Goal: Transaction & Acquisition: Subscribe to service/newsletter

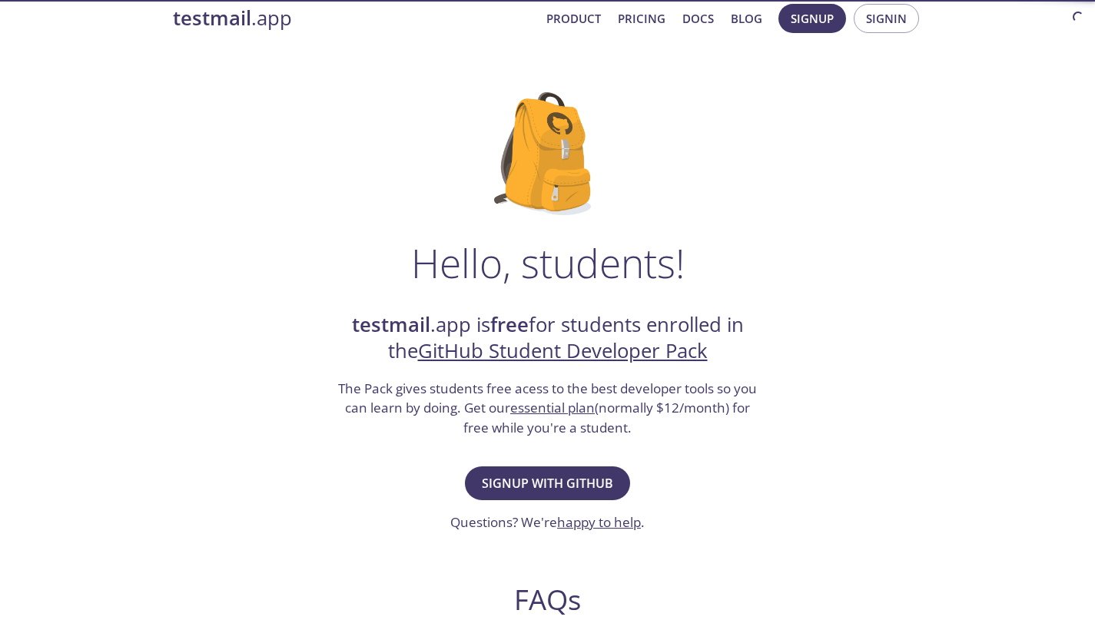
scroll to position [86, 0]
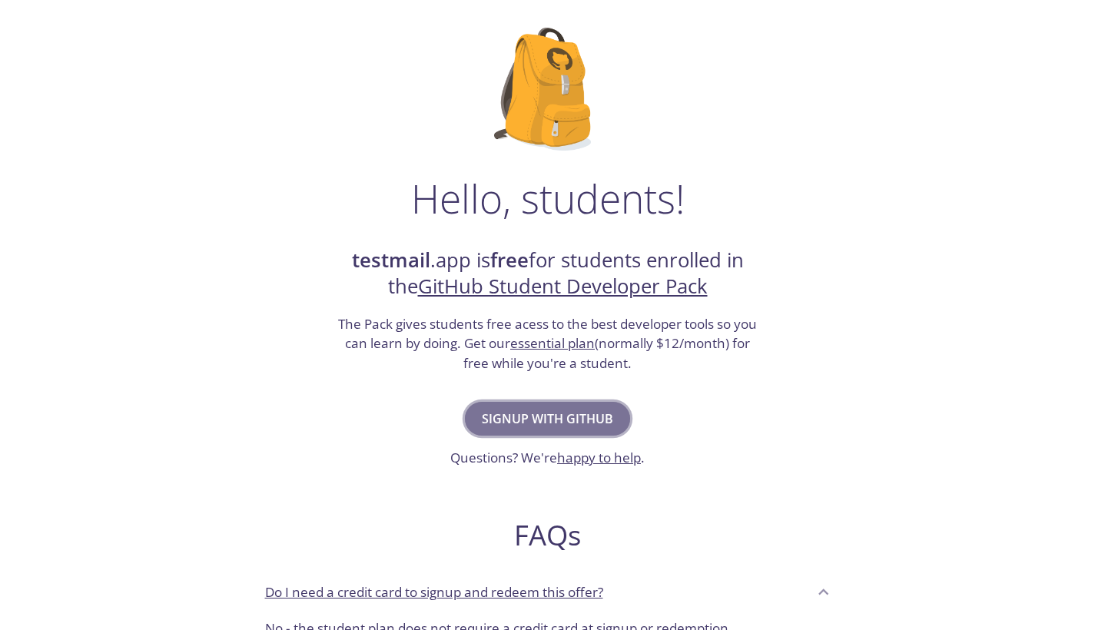
click at [528, 421] on span "Signup with GitHub" at bounding box center [547, 419] width 131 height 22
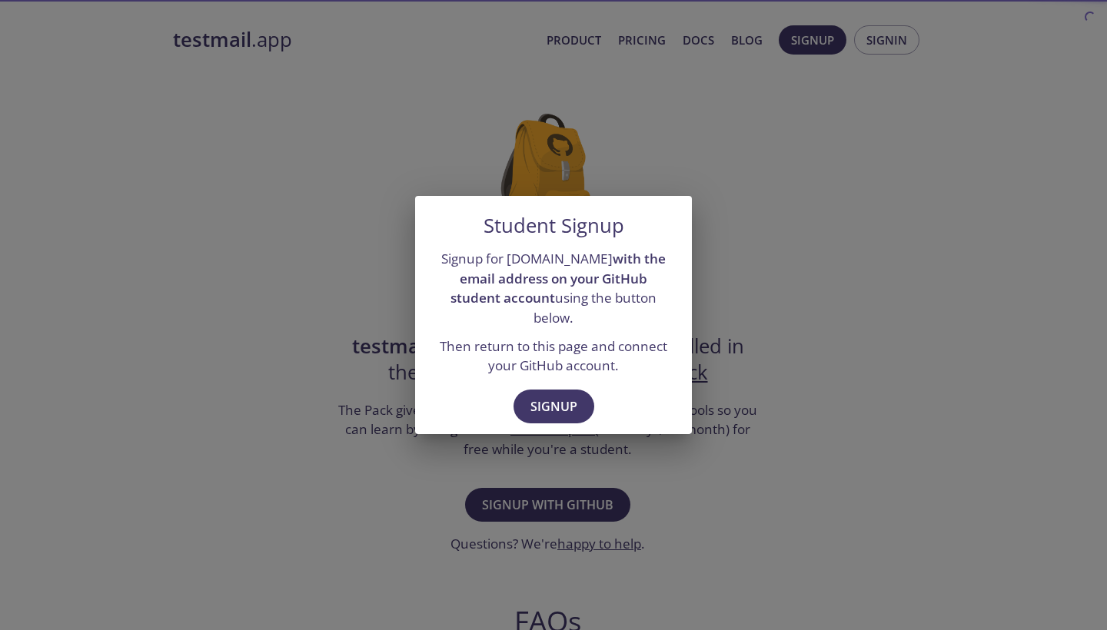
click at [543, 412] on div "Signup" at bounding box center [553, 408] width 277 height 53
click at [558, 398] on span "Signup" at bounding box center [553, 407] width 47 height 22
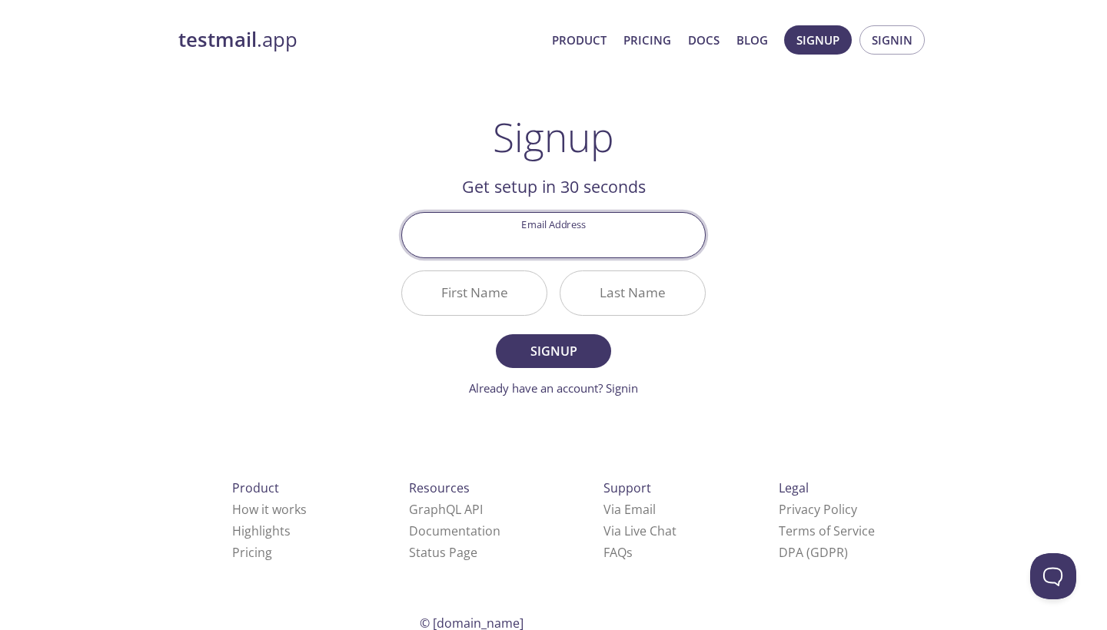
click at [537, 404] on div "testmail .app Product Pricing Docs Blog Signup Signin Signup Get setup in 30 se…" at bounding box center [553, 368] width 787 height 706
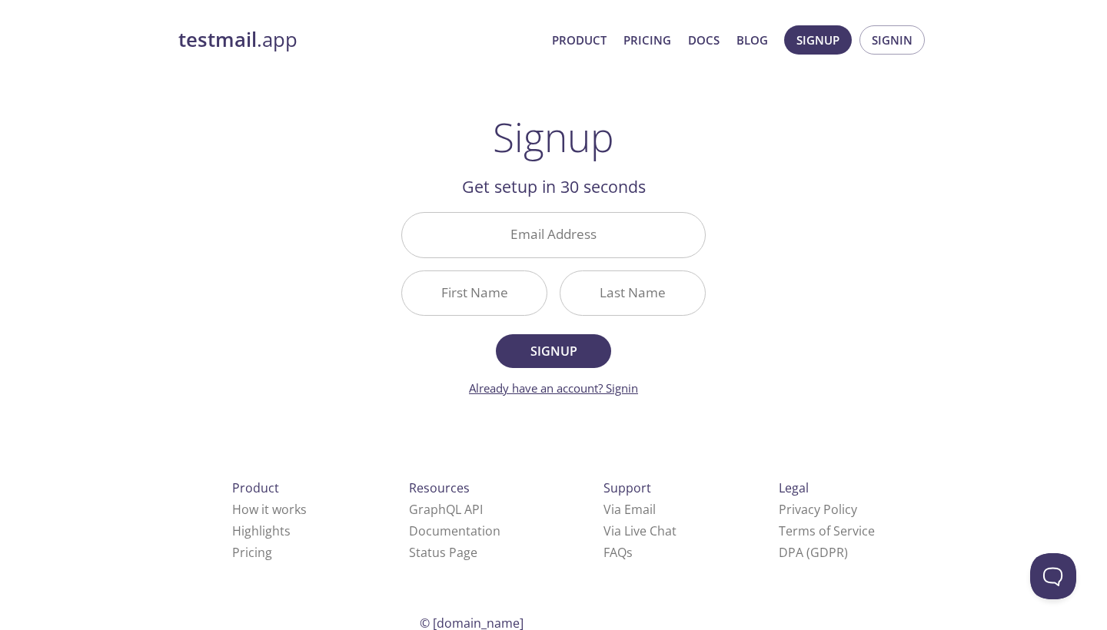
click at [542, 390] on link "Already have an account? Signin" at bounding box center [553, 387] width 169 height 15
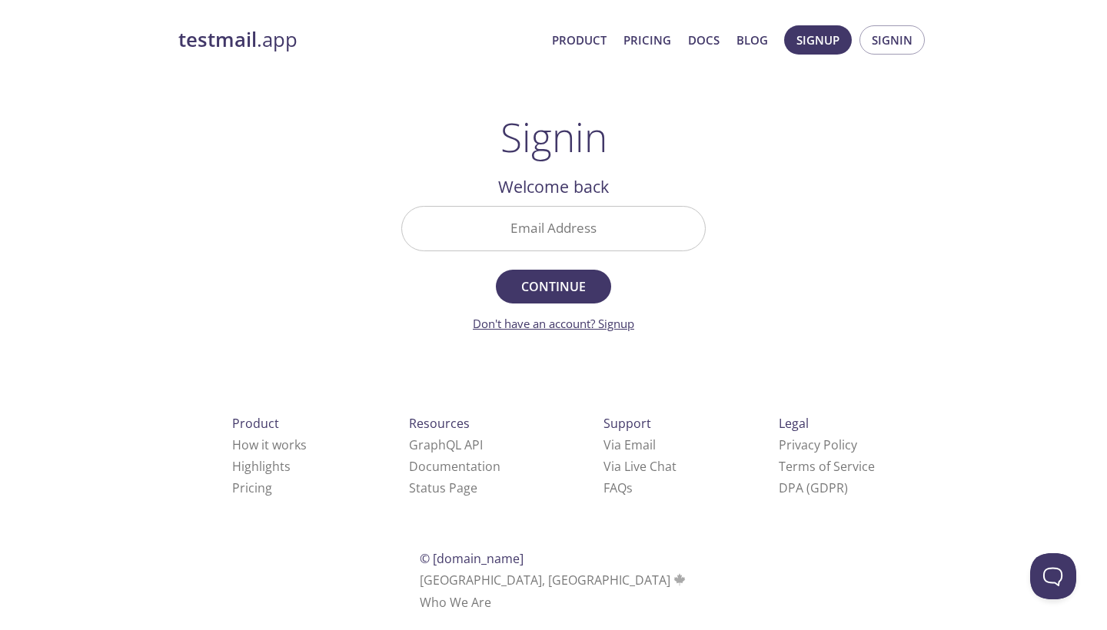
click at [557, 328] on link "Don't have an account? Signup" at bounding box center [553, 323] width 161 height 15
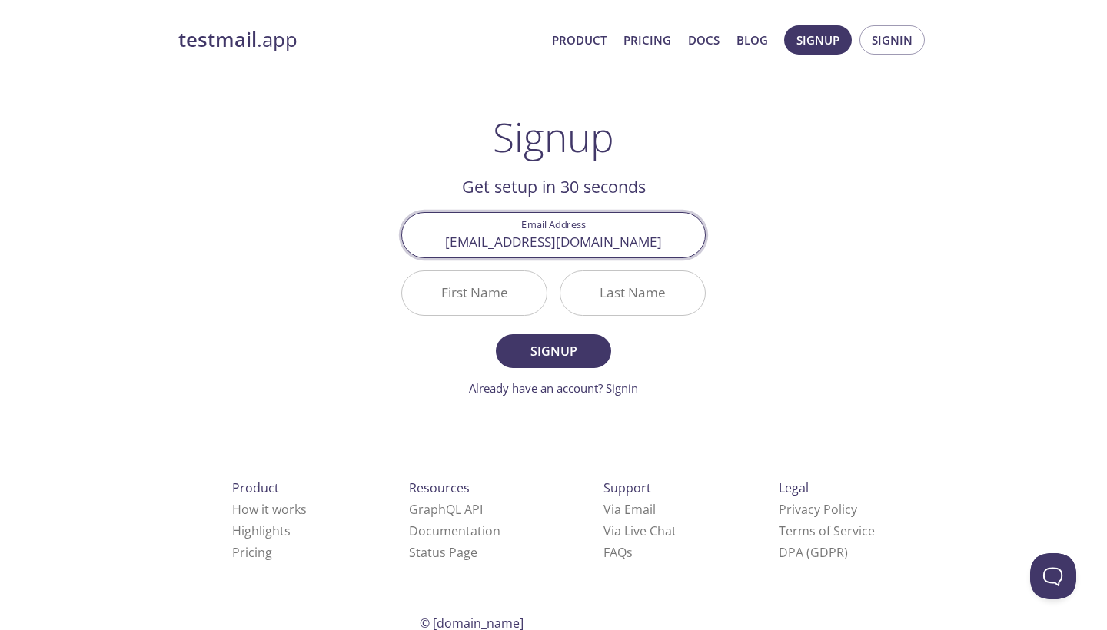
type input "[EMAIL_ADDRESS][DOMAIN_NAME]"
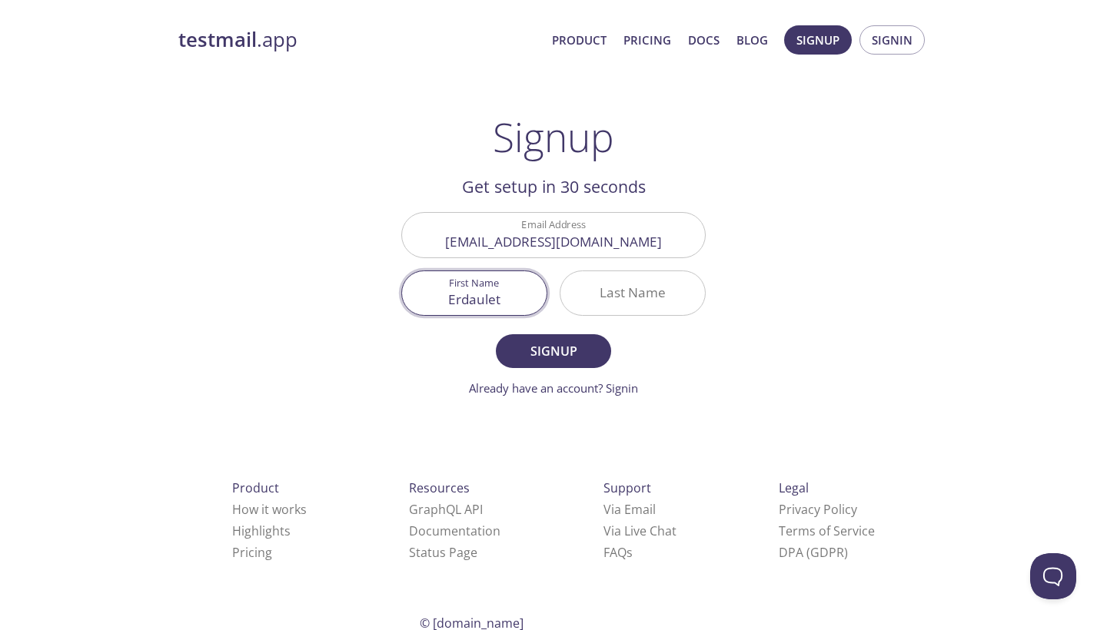
type input "Erdaulet"
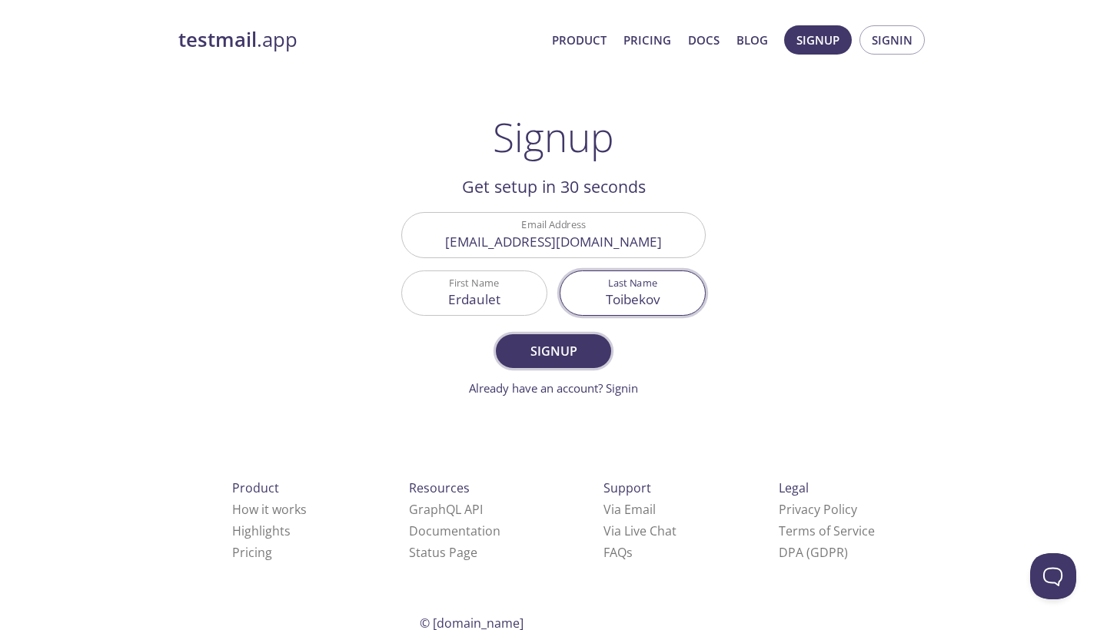
type input "Toibekov"
click at [576, 357] on span "Signup" at bounding box center [553, 351] width 81 height 22
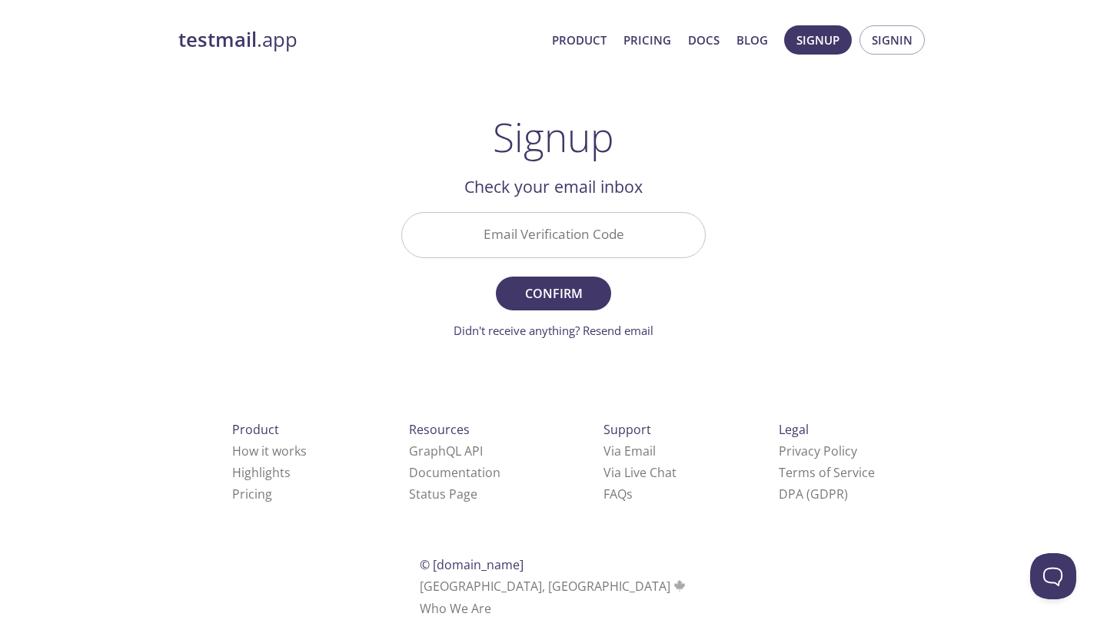
click at [548, 209] on div "Email Verification Code" at bounding box center [553, 235] width 317 height 58
click at [554, 226] on input "Email Verification Code" at bounding box center [553, 235] width 303 height 44
